Goal: Information Seeking & Learning: Learn about a topic

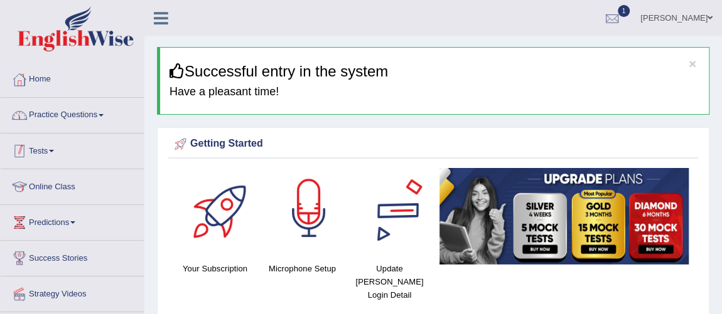
click at [56, 105] on link "Practice Questions" at bounding box center [72, 113] width 143 height 31
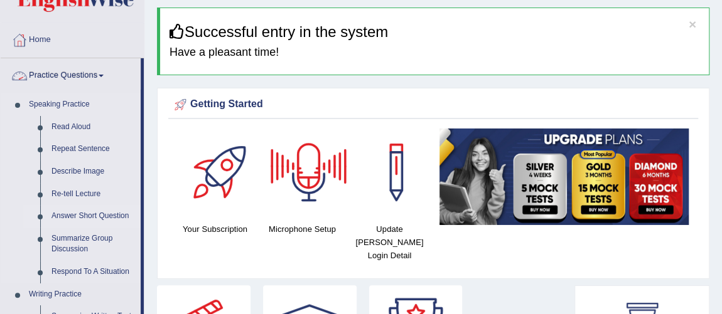
scroll to position [56, 0]
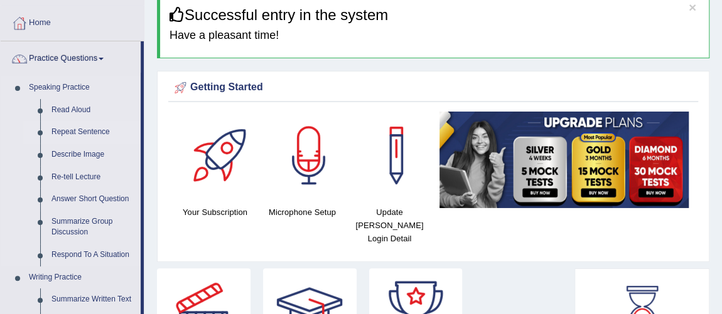
click at [93, 132] on link "Repeat Sentence" at bounding box center [93, 132] width 95 height 23
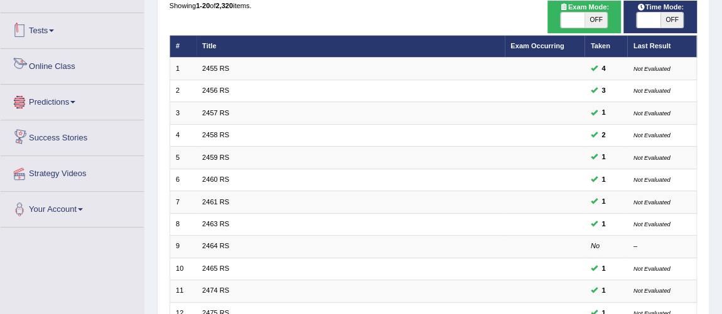
scroll to position [6, 0]
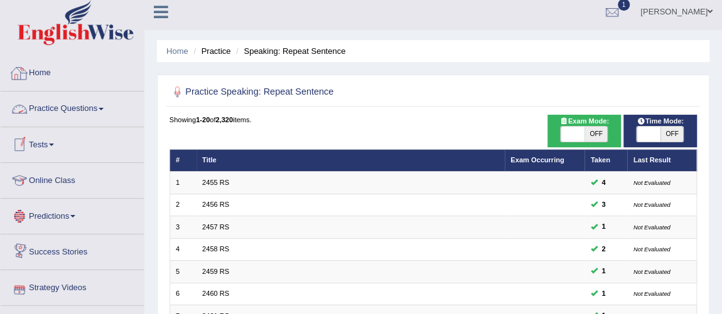
click at [70, 105] on link "Practice Questions" at bounding box center [72, 107] width 143 height 31
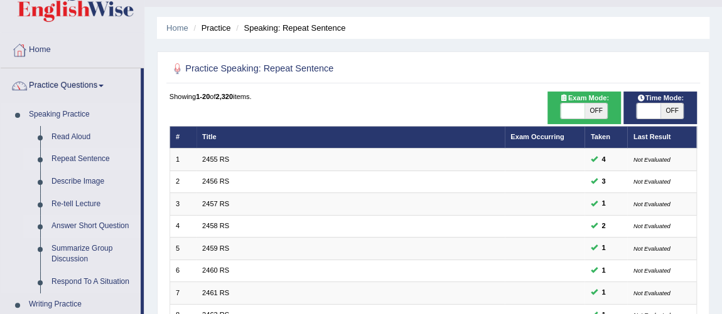
scroll to position [63, 0]
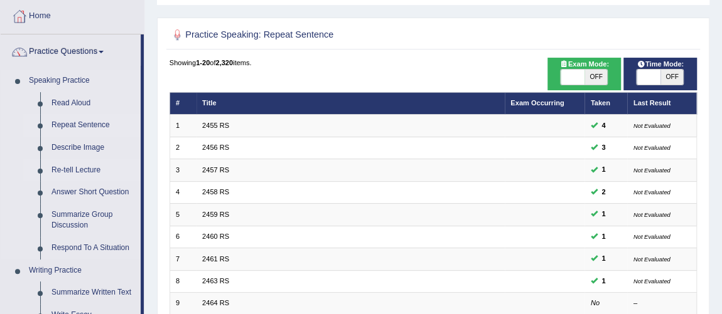
click at [85, 169] on link "Re-tell Lecture" at bounding box center [93, 170] width 95 height 23
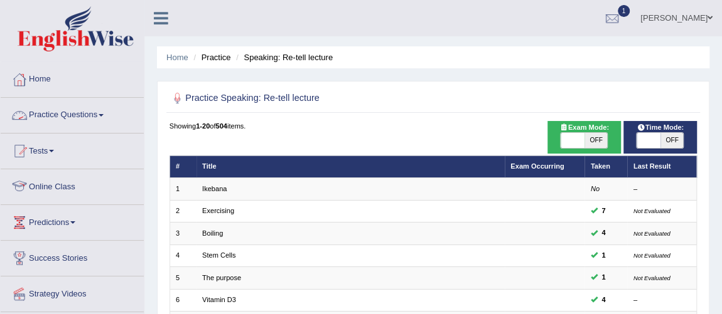
click at [60, 119] on link "Practice Questions" at bounding box center [72, 113] width 143 height 31
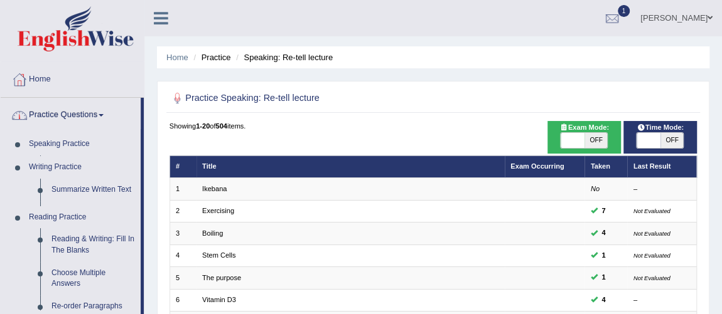
click at [70, 112] on link "Practice Questions" at bounding box center [71, 113] width 140 height 31
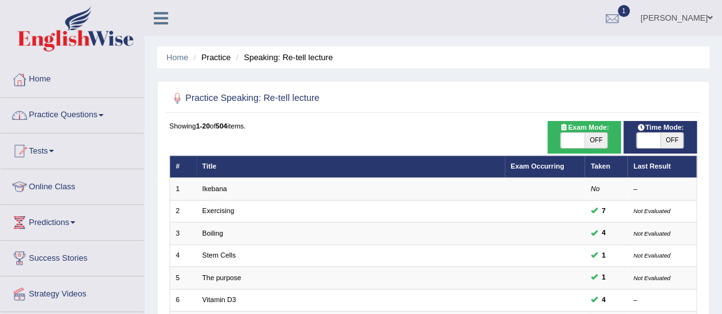
click at [71, 120] on link "Practice Questions" at bounding box center [72, 113] width 143 height 31
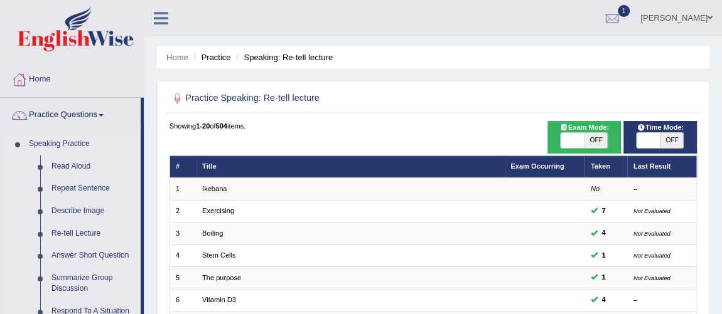
click at [81, 250] on link "Answer Short Question" at bounding box center [93, 256] width 95 height 23
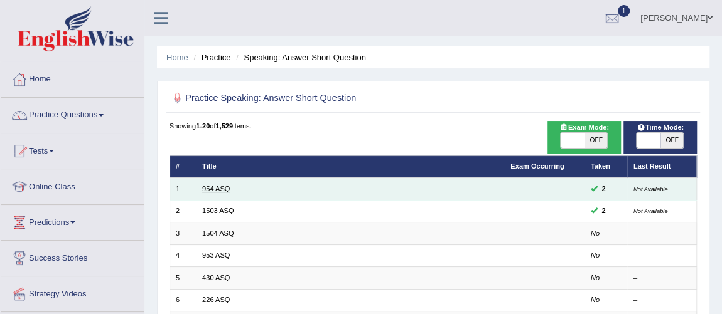
click at [213, 186] on link "954 ASQ" at bounding box center [216, 189] width 28 height 8
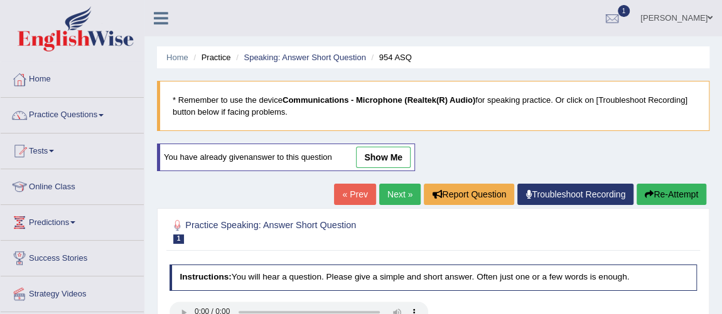
click at [390, 158] on link "show me" at bounding box center [383, 157] width 55 height 21
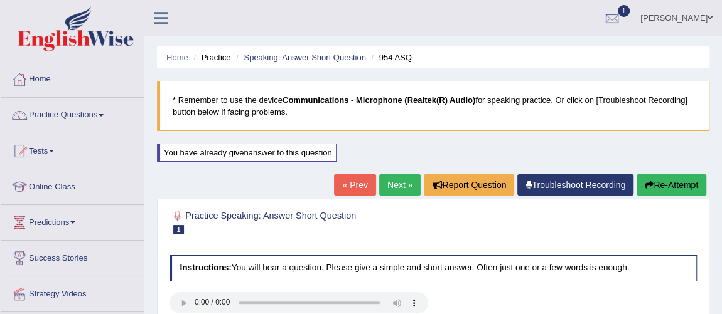
click at [373, 195] on div "« Prev Next » Report Question Troubleshoot Recording Re-Attempt" at bounding box center [521, 186] width 375 height 24
click at [392, 188] on link "Next »" at bounding box center [399, 184] width 41 height 21
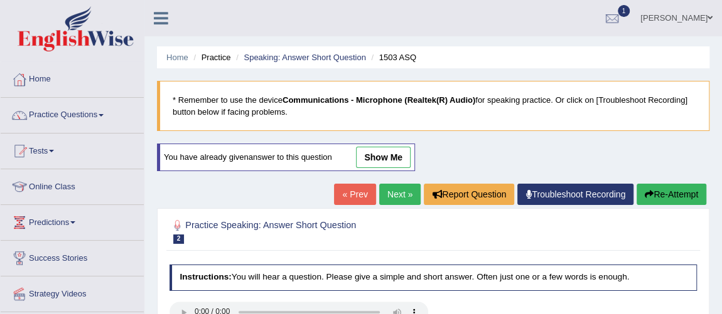
click at [381, 154] on link "show me" at bounding box center [383, 157] width 55 height 21
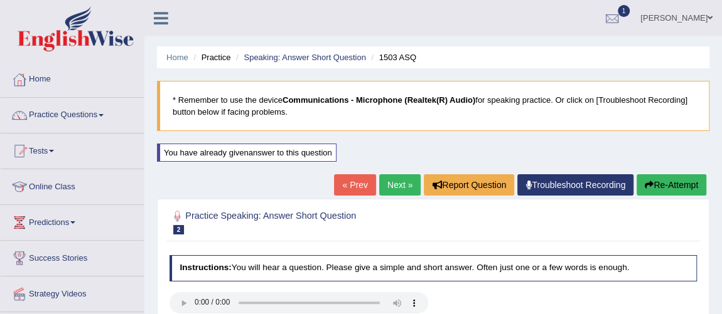
click at [397, 190] on link "Next »" at bounding box center [399, 184] width 41 height 21
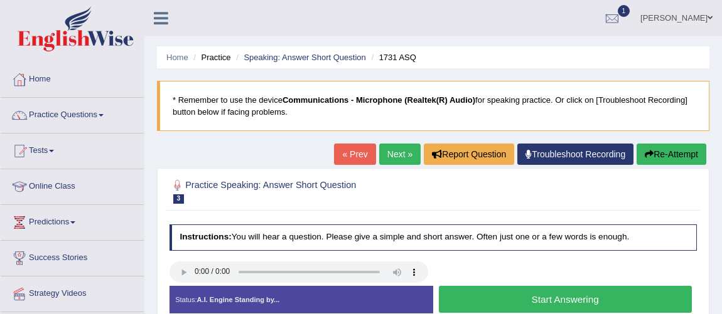
click at [566, 286] on button "Start Answering" at bounding box center [565, 299] width 253 height 27
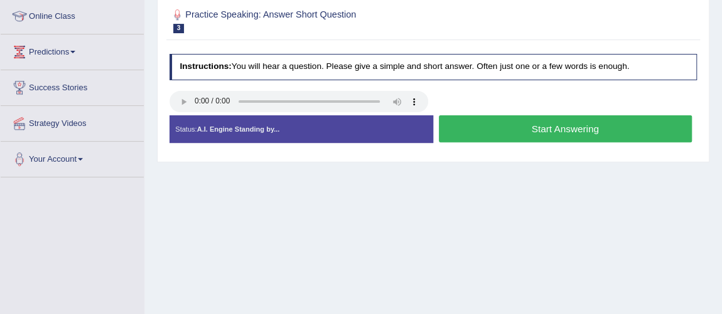
click at [0, 0] on button "Stop Recording" at bounding box center [0, 0] width 0 height 0
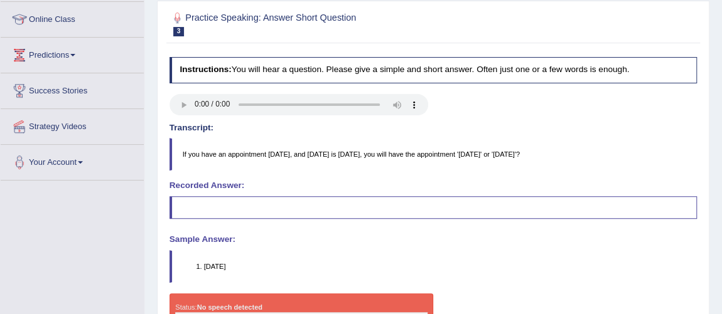
scroll to position [114, 0]
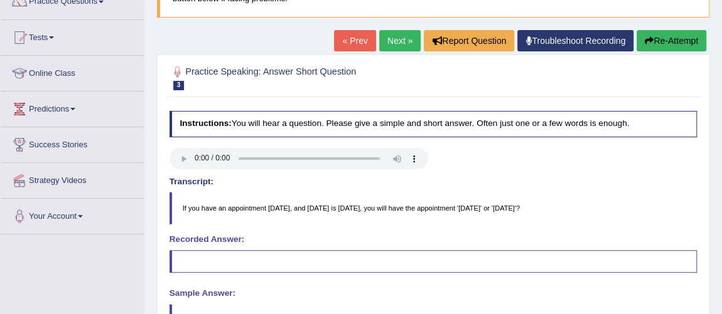
click at [390, 43] on link "Next »" at bounding box center [399, 40] width 41 height 21
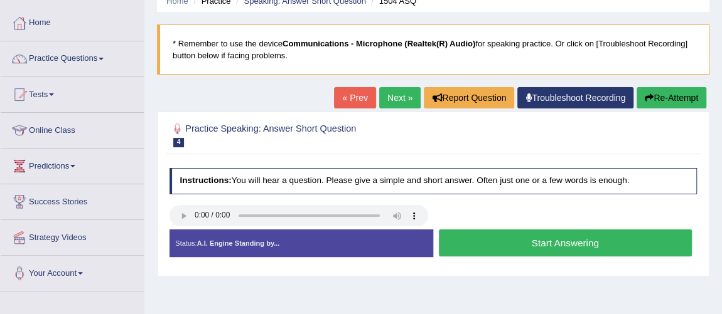
click at [550, 236] on button "Start Answering" at bounding box center [565, 243] width 253 height 27
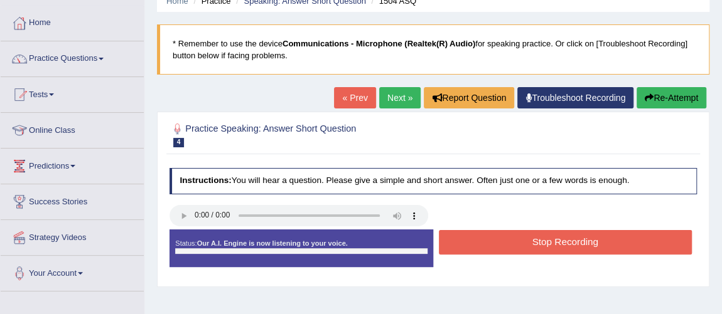
click at [550, 236] on button "Stop Recording" at bounding box center [565, 242] width 253 height 24
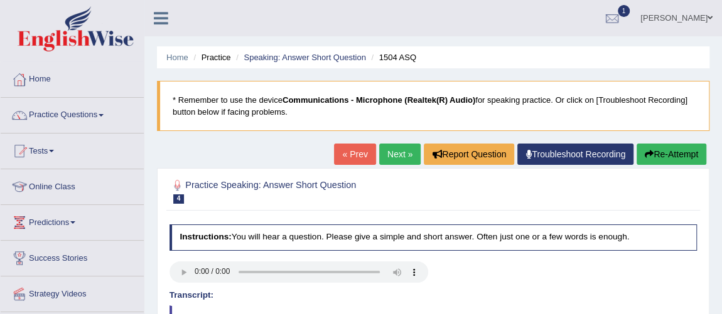
click at [399, 152] on link "Next »" at bounding box center [399, 154] width 41 height 21
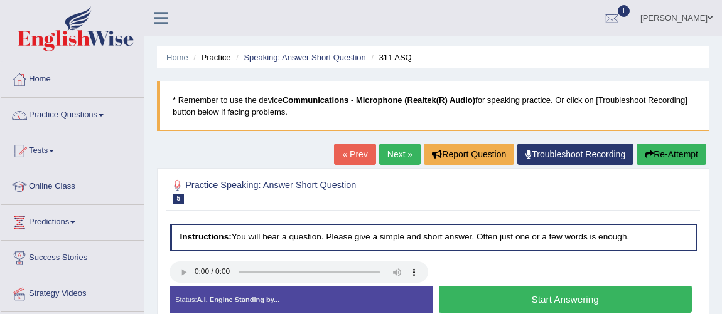
scroll to position [114, 0]
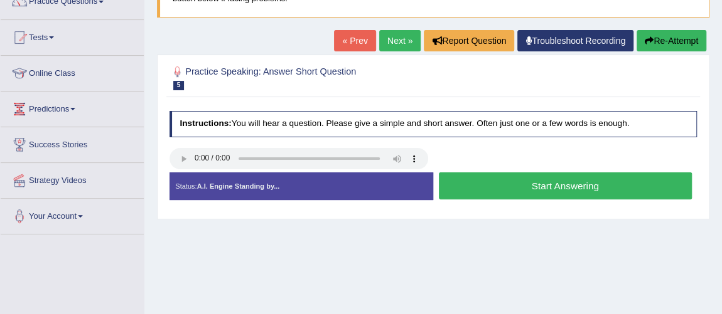
drag, startPoint x: 0, startPoint y: 0, endPoint x: 540, endPoint y: 191, distance: 572.6
click at [539, 191] on button "Start Answering" at bounding box center [565, 186] width 253 height 27
click at [0, 0] on button "Stop Recording" at bounding box center [0, 0] width 0 height 0
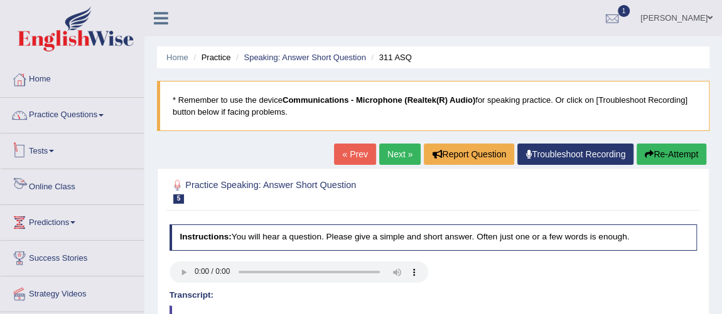
click at [86, 117] on link "Practice Questions" at bounding box center [72, 113] width 143 height 31
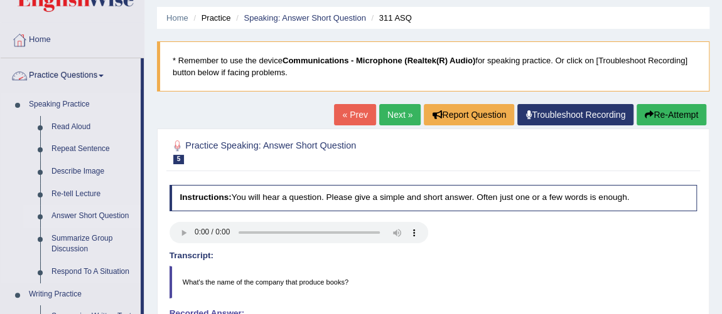
scroll to position [56, 0]
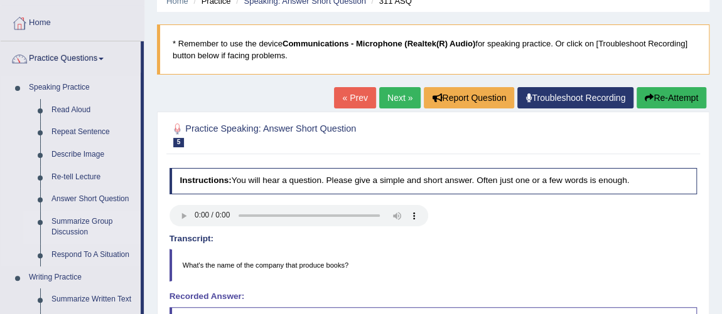
click at [77, 217] on link "Summarize Group Discussion" at bounding box center [93, 227] width 95 height 33
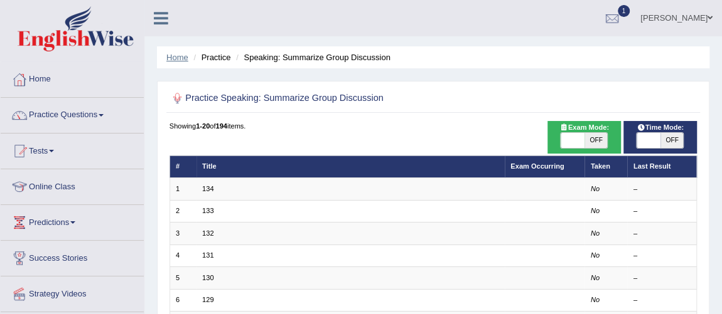
click at [178, 58] on link "Home" at bounding box center [177, 57] width 22 height 9
